Goal: Entertainment & Leisure: Consume media (video, audio)

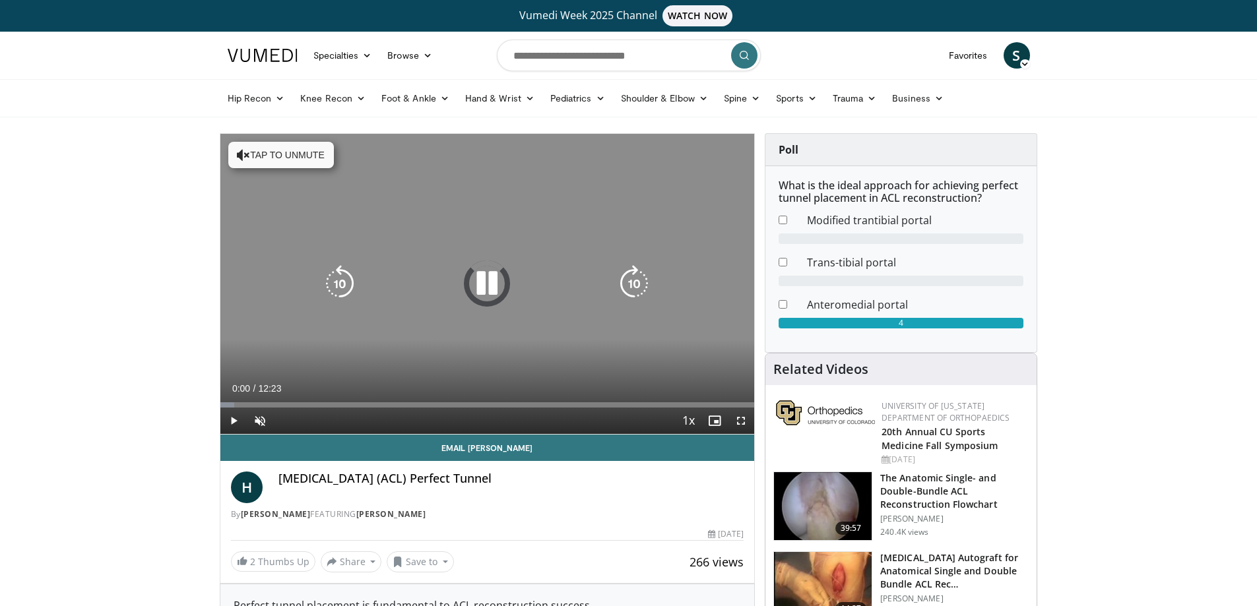
click at [284, 158] on button "Tap to unmute" at bounding box center [281, 155] width 106 height 26
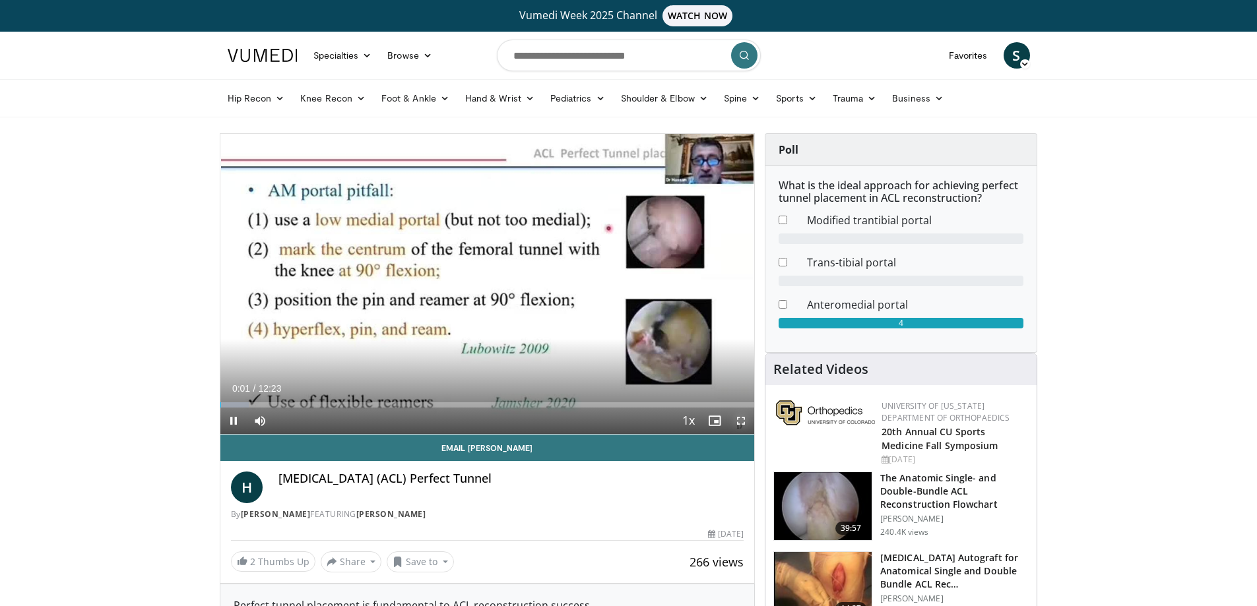
click at [741, 420] on span "Video Player" at bounding box center [741, 421] width 26 height 26
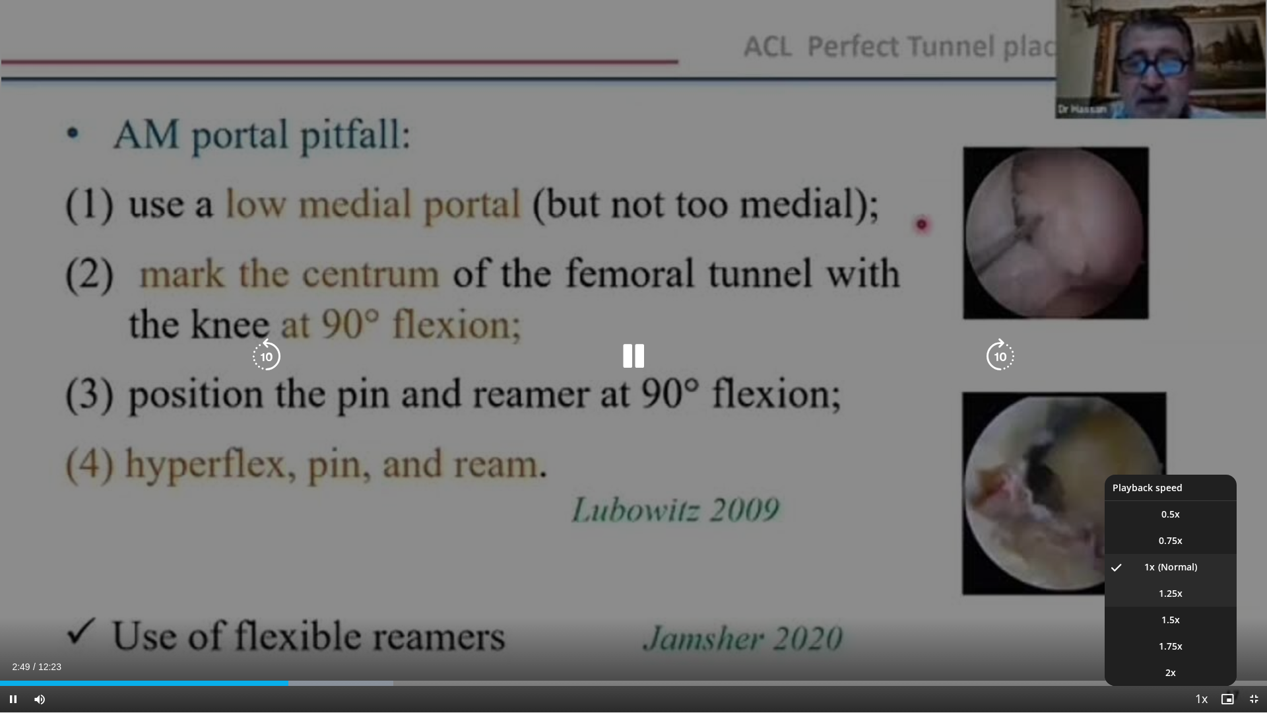
click at [1175, 600] on li "1.25x" at bounding box center [1171, 593] width 132 height 26
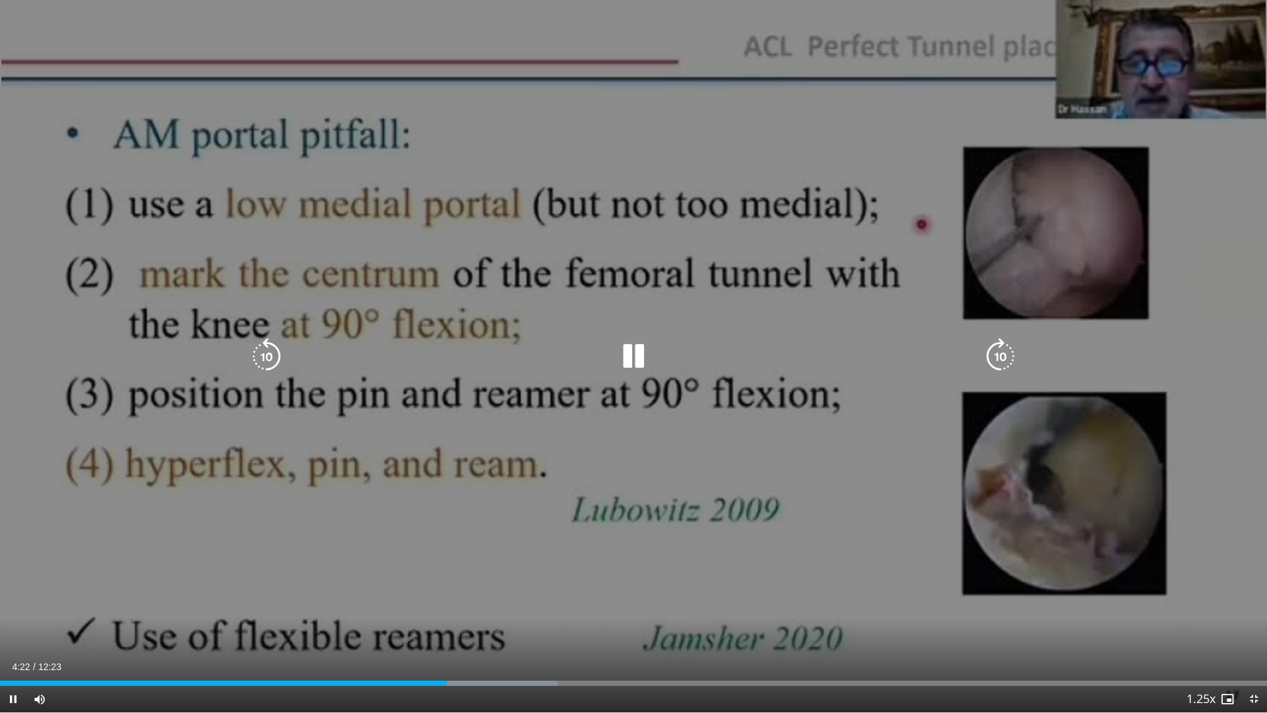
click at [1014, 361] on icon "Video Player" at bounding box center [1000, 356] width 37 height 37
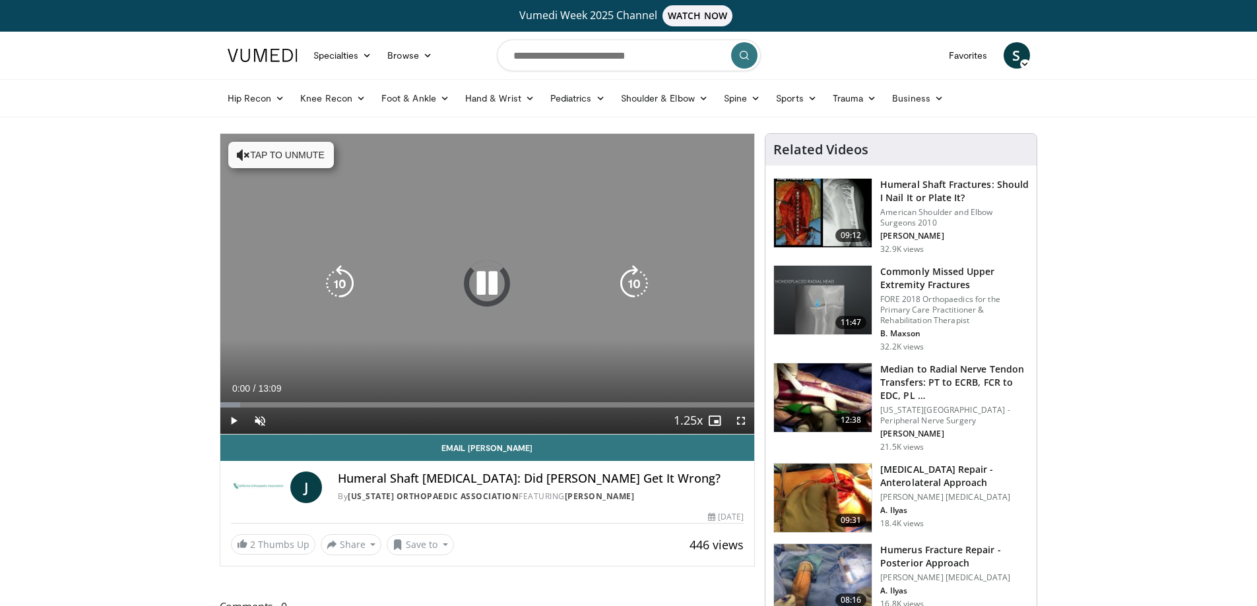
click at [294, 159] on button "Tap to unmute" at bounding box center [281, 155] width 106 height 26
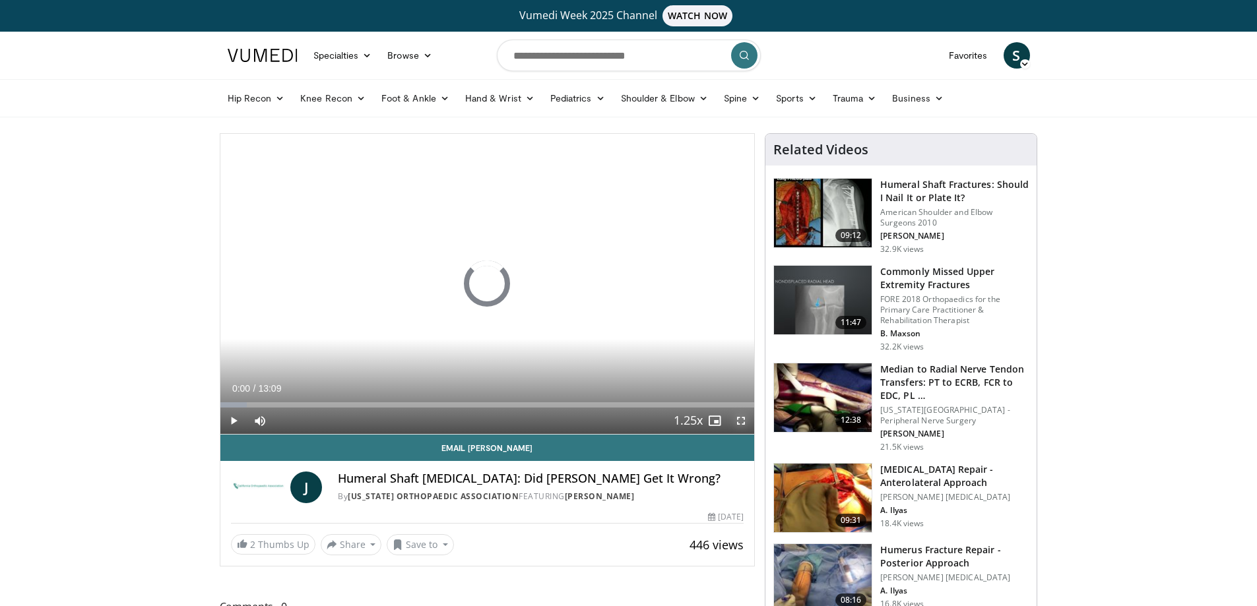
click at [747, 423] on span "Video Player" at bounding box center [741, 421] width 26 height 26
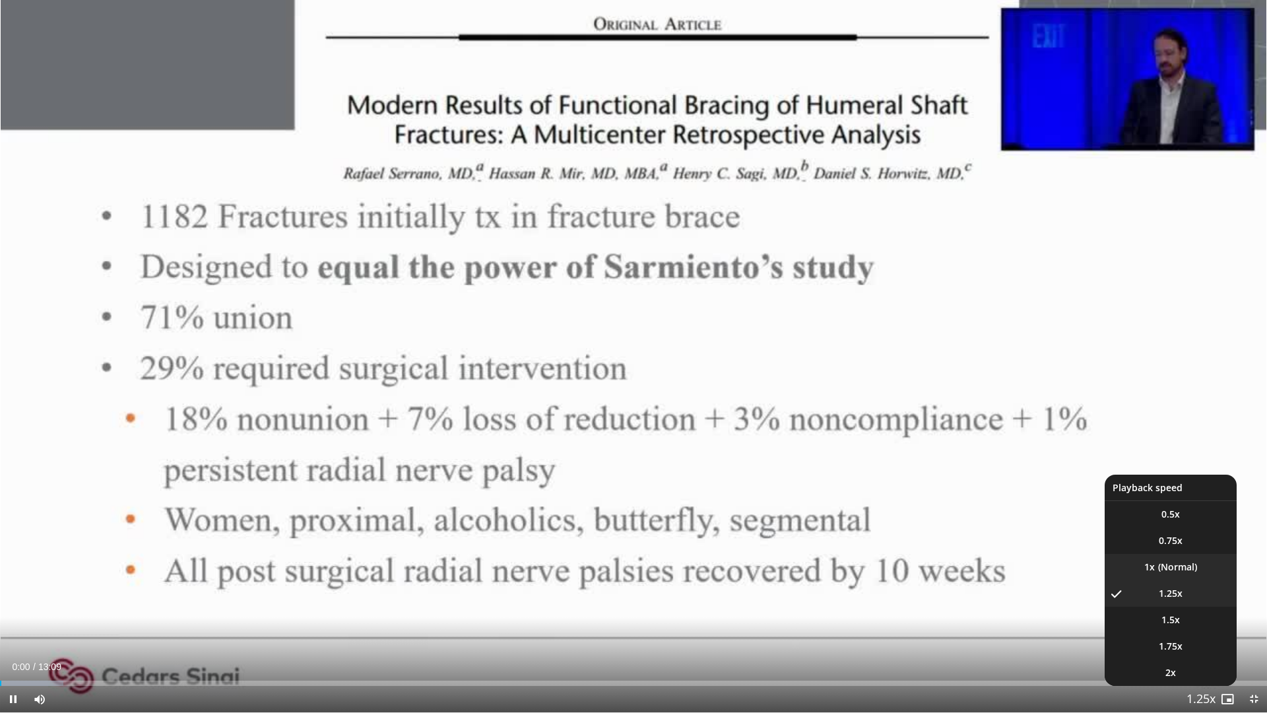
click at [1175, 565] on li "1x" at bounding box center [1171, 567] width 132 height 26
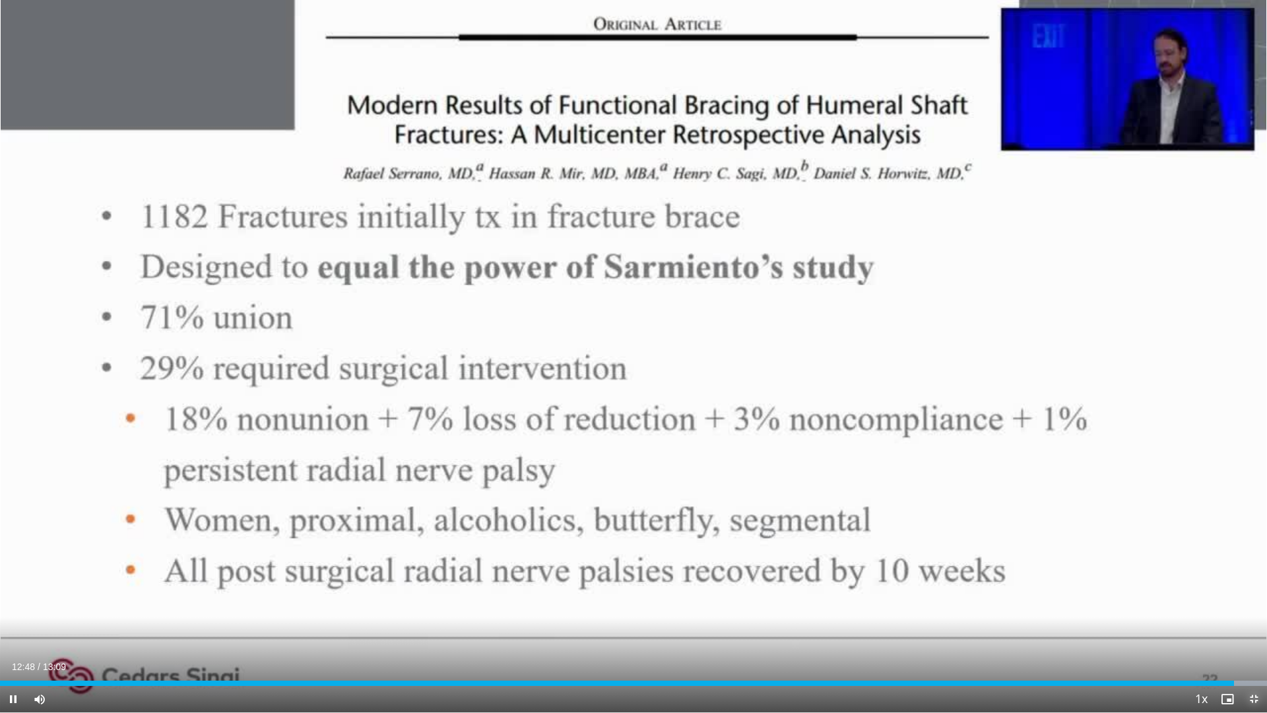
click at [1254, 606] on span "Video Player" at bounding box center [1254, 699] width 26 height 26
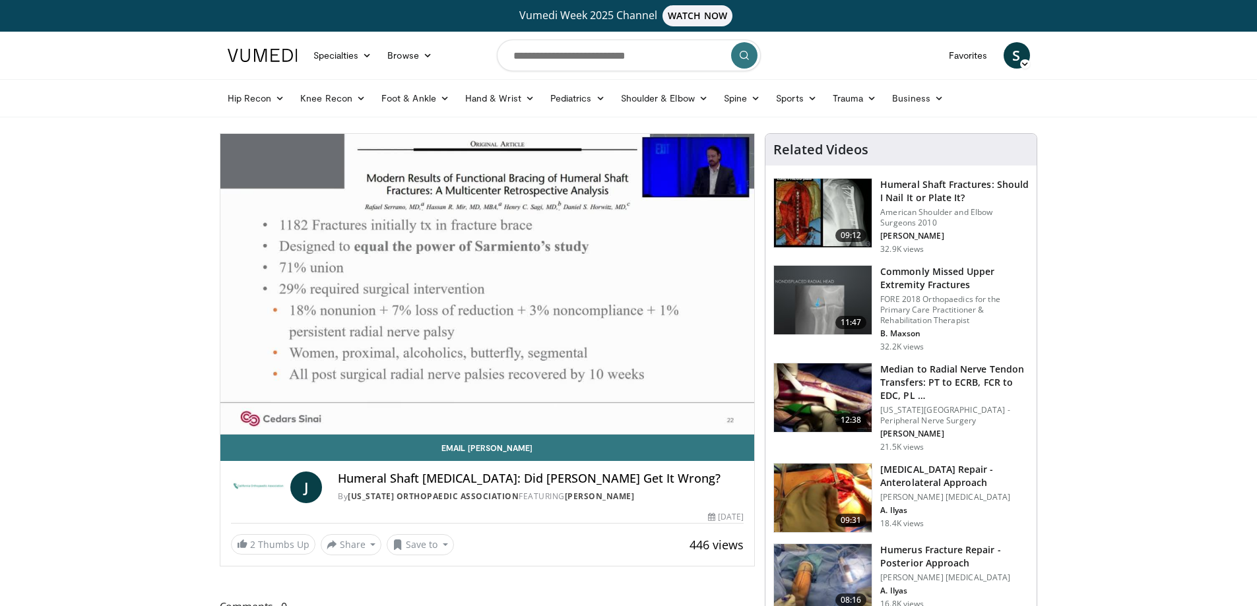
drag, startPoint x: 101, startPoint y: 365, endPoint x: 102, endPoint y: 352, distance: 12.6
drag, startPoint x: 102, startPoint y: 352, endPoint x: 57, endPoint y: 289, distance: 77.2
drag, startPoint x: 50, startPoint y: 373, endPoint x: 71, endPoint y: 451, distance: 80.5
drag, startPoint x: 71, startPoint y: 451, endPoint x: 49, endPoint y: 451, distance: 21.8
